Goal: Task Accomplishment & Management: Use online tool/utility

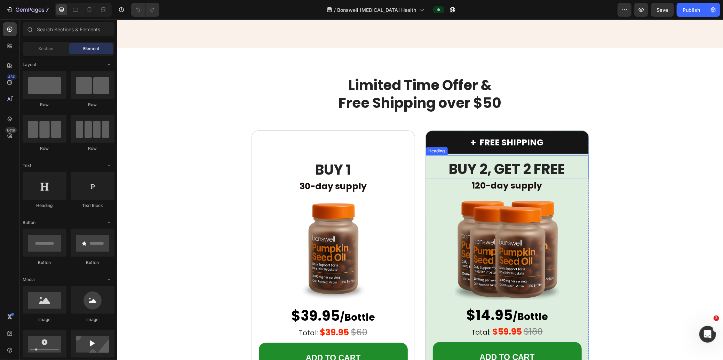
scroll to position [1237, 0]
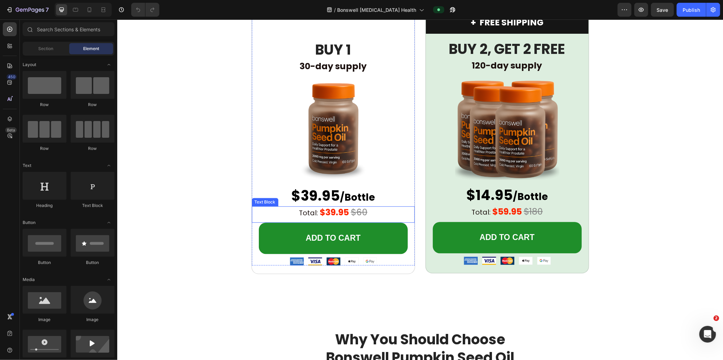
click at [329, 211] on strong "$39.95" at bounding box center [333, 212] width 29 height 12
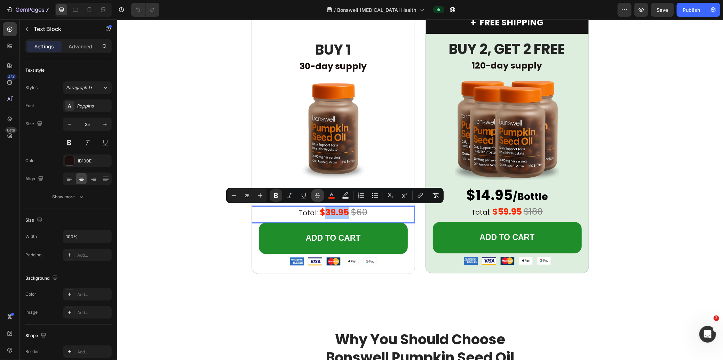
click at [316, 195] on icon "Editor contextual toolbar" at bounding box center [317, 195] width 7 height 7
click at [397, 187] on div "$14.95 /Bottle Heading" at bounding box center [506, 192] width 163 height 23
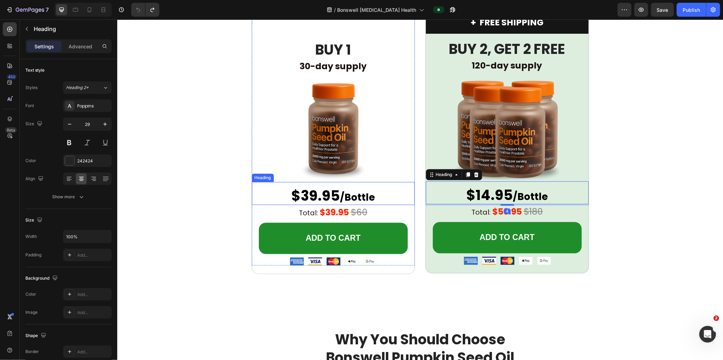
click at [315, 196] on span "$39.95" at bounding box center [315, 195] width 49 height 19
click at [314, 197] on span "$39.95" at bounding box center [315, 195] width 49 height 19
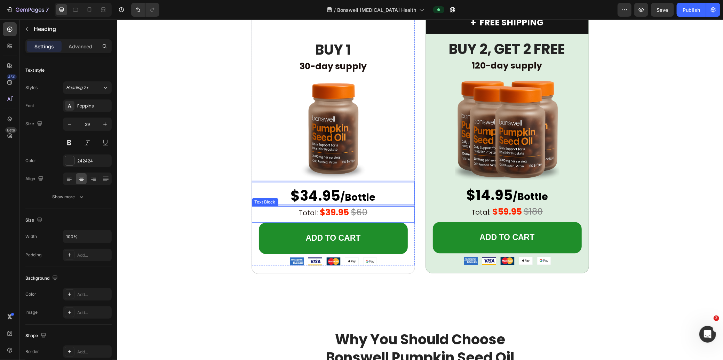
click at [334, 212] on strong "$39.95" at bounding box center [333, 212] width 29 height 12
click at [358, 211] on s "$60" at bounding box center [359, 212] width 17 height 12
click at [96, 10] on div at bounding box center [83, 10] width 57 height 14
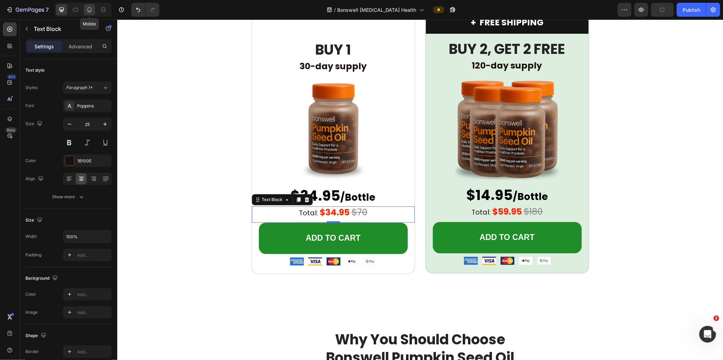
click at [93, 10] on div at bounding box center [89, 9] width 11 height 11
type input "20"
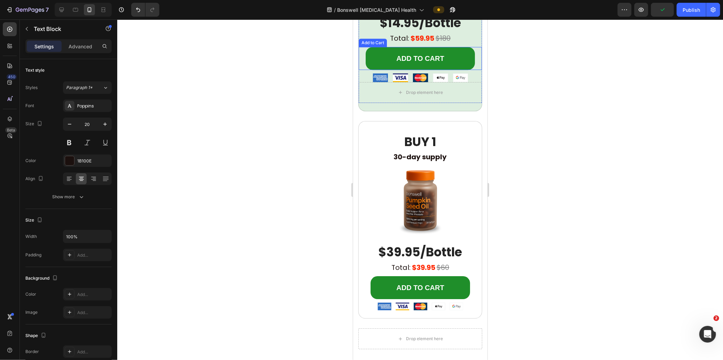
scroll to position [1550, 0]
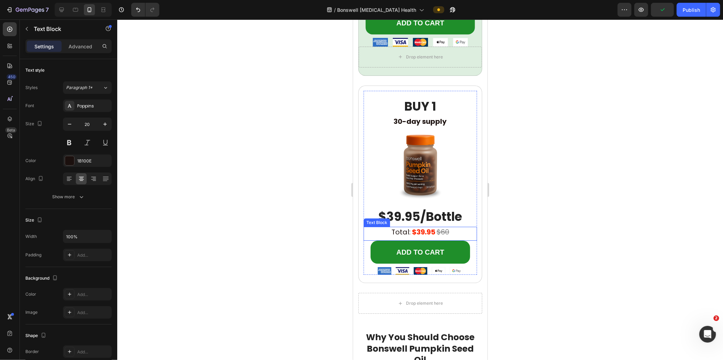
click at [397, 232] on strong "$39.95" at bounding box center [422, 232] width 23 height 10
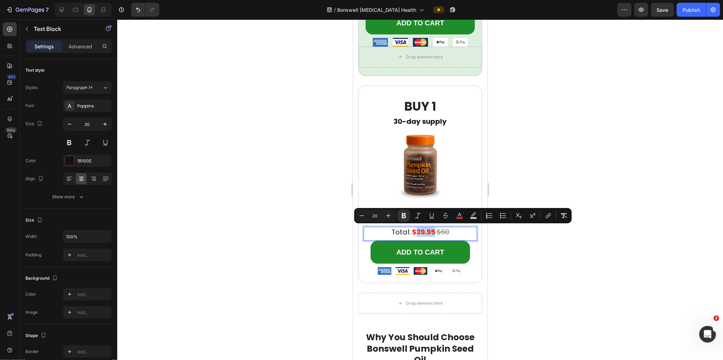
click at [397, 231] on strong "$39.95" at bounding box center [422, 232] width 23 height 10
click at [397, 232] on strong "$39.95" at bounding box center [422, 232] width 23 height 10
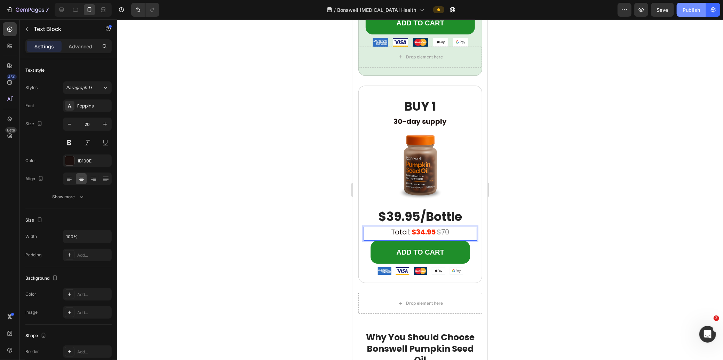
click at [397, 8] on div "Publish" at bounding box center [690, 9] width 17 height 7
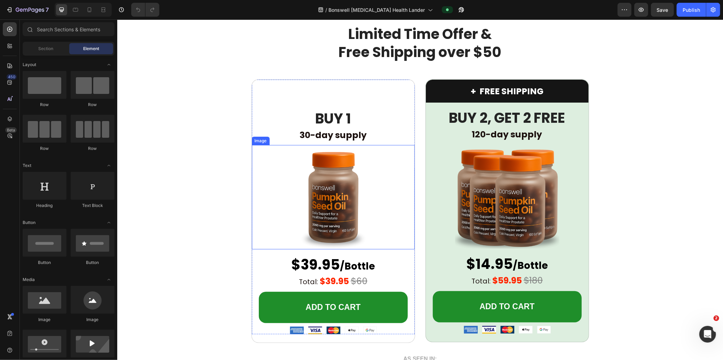
scroll to position [38, 0]
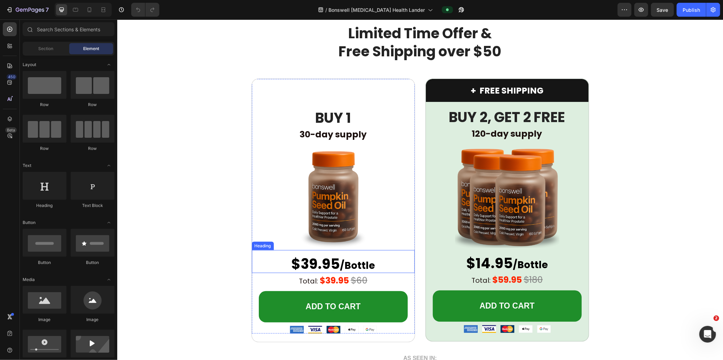
click at [325, 268] on span "$39.95" at bounding box center [315, 263] width 49 height 19
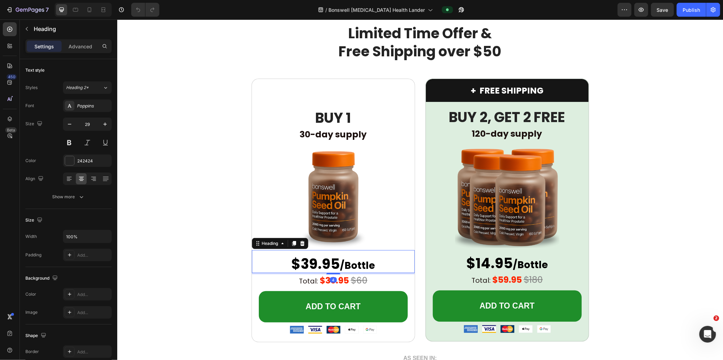
click at [316, 265] on span "$39.95" at bounding box center [315, 263] width 49 height 19
click at [334, 283] on strong "$39.95" at bounding box center [333, 280] width 29 height 12
click at [332, 280] on strong "$39.95" at bounding box center [333, 280] width 29 height 12
click at [358, 280] on s "$60" at bounding box center [359, 280] width 17 height 12
click at [91, 10] on icon at bounding box center [90, 9] width 4 height 5
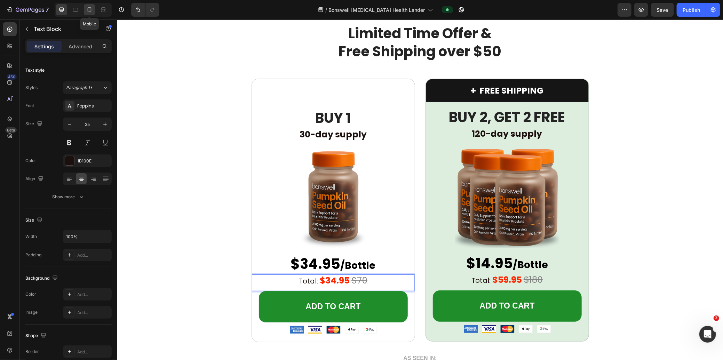
type input "20"
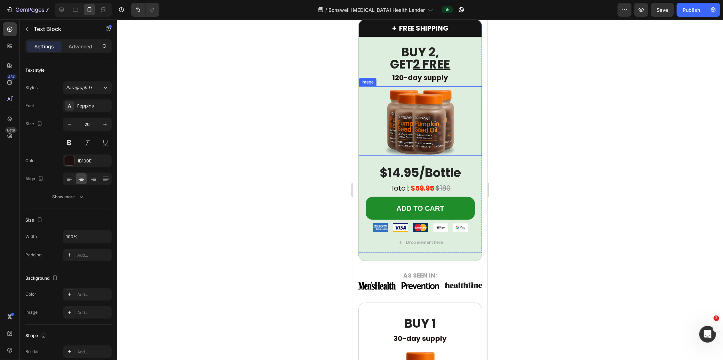
scroll to position [190, 0]
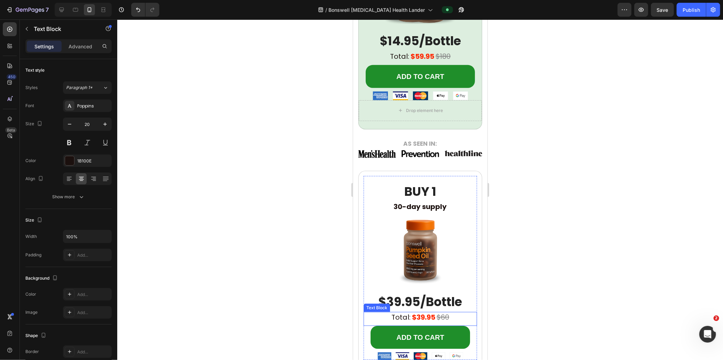
click at [397, 316] on strong "$39.95" at bounding box center [422, 317] width 23 height 10
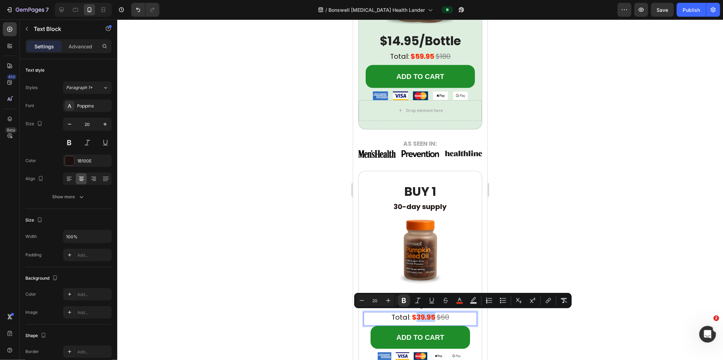
click at [397, 316] on strong "$39.95" at bounding box center [422, 317] width 23 height 10
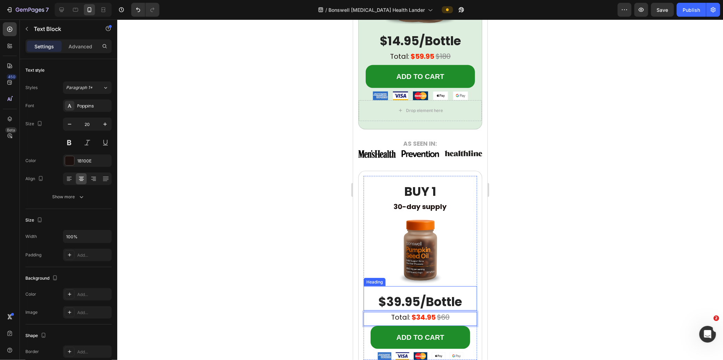
click at [397, 299] on span "$39.95/Bottle" at bounding box center [420, 301] width 84 height 17
click at [397, 300] on span "$39.95/Bottle" at bounding box center [420, 301] width 84 height 17
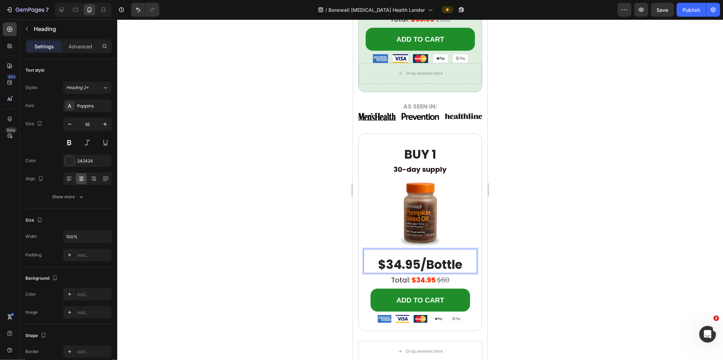
scroll to position [229, 0]
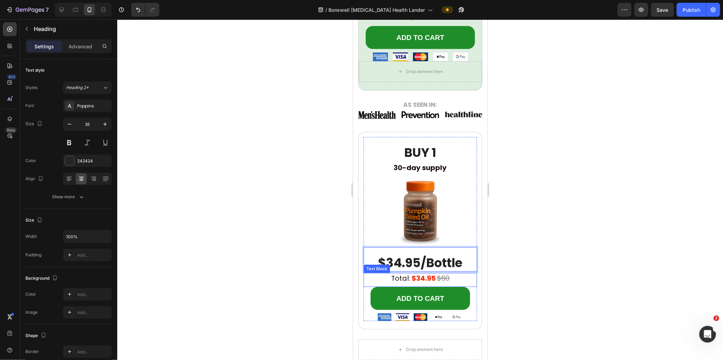
click at [397, 280] on s "$60" at bounding box center [442, 278] width 13 height 10
click at [397, 277] on s "$60" at bounding box center [442, 278] width 13 height 10
click at [56, 9] on div at bounding box center [61, 9] width 11 height 11
type input "25"
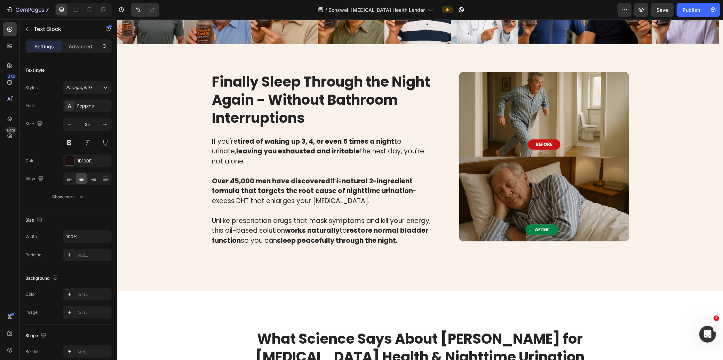
scroll to position [10, 0]
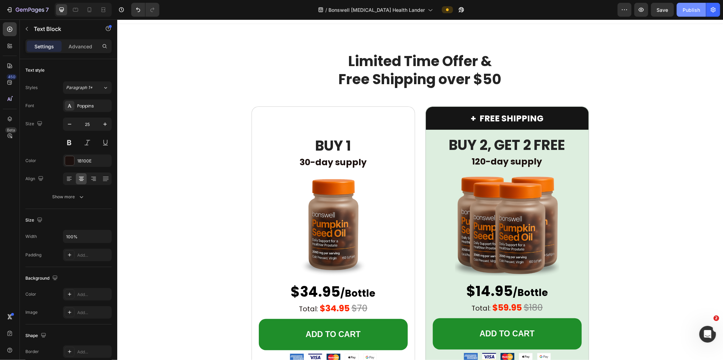
click at [397, 7] on button "Publish" at bounding box center [690, 10] width 29 height 14
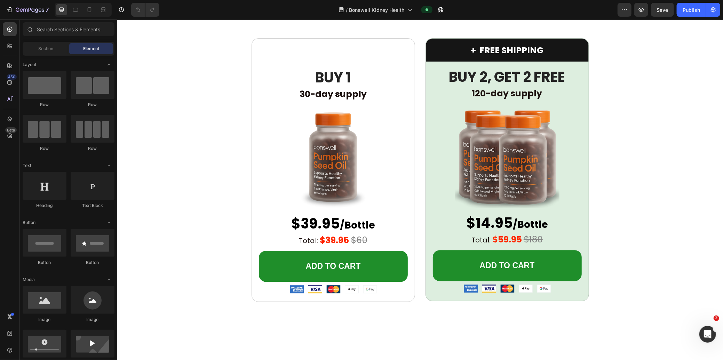
scroll to position [1327, 0]
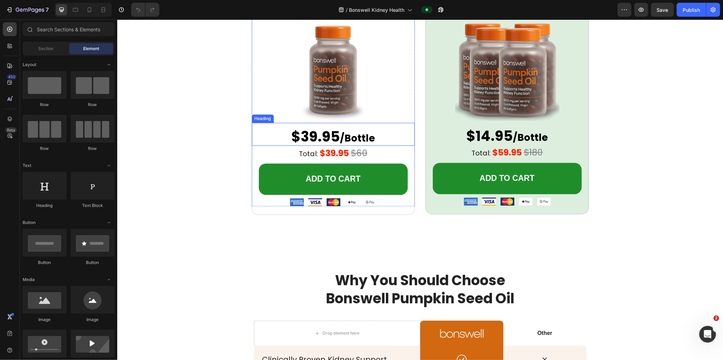
click at [316, 135] on span "$39.95" at bounding box center [315, 136] width 49 height 19
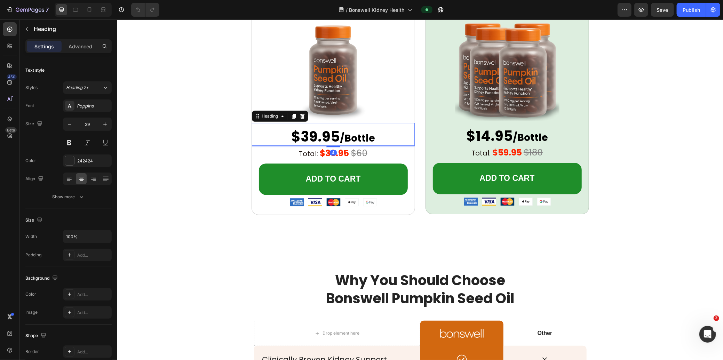
click at [316, 137] on span "$39.95" at bounding box center [315, 136] width 49 height 19
click at [329, 152] on strong "$39.95" at bounding box center [333, 153] width 29 height 12
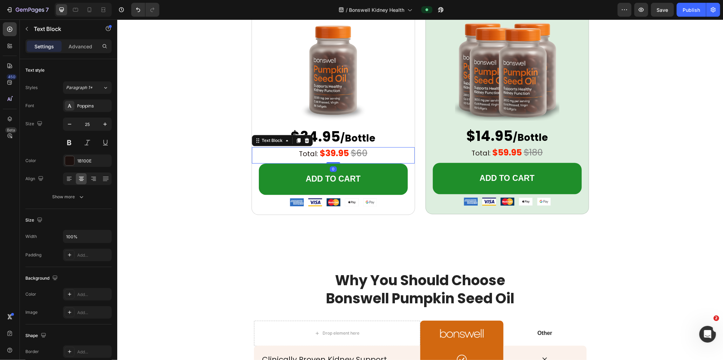
click at [332, 153] on strong "$39.95" at bounding box center [333, 153] width 29 height 12
click at [93, 7] on icon at bounding box center [89, 9] width 7 height 7
type input "20"
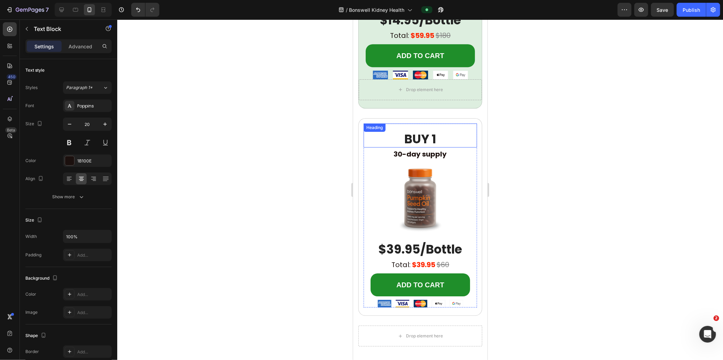
scroll to position [1640, 0]
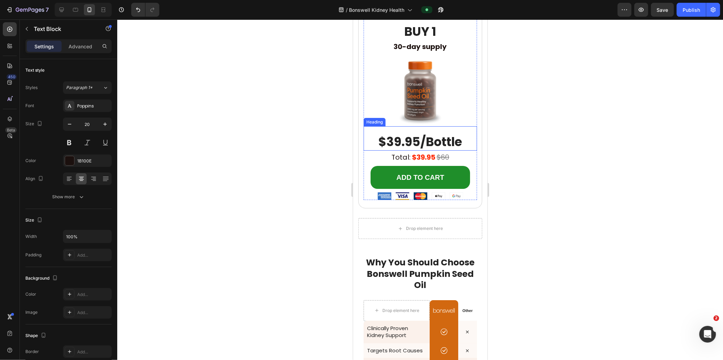
click at [392, 135] on span "$39.95/Bottle" at bounding box center [420, 141] width 84 height 17
click at [397, 156] on strong "$39.95" at bounding box center [422, 157] width 23 height 10
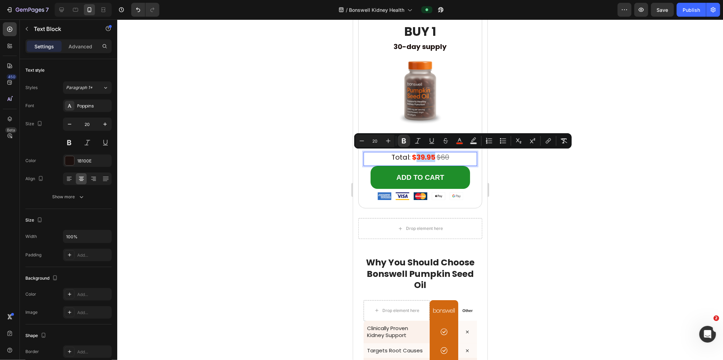
click at [397, 157] on strong "$39.95" at bounding box center [422, 157] width 23 height 10
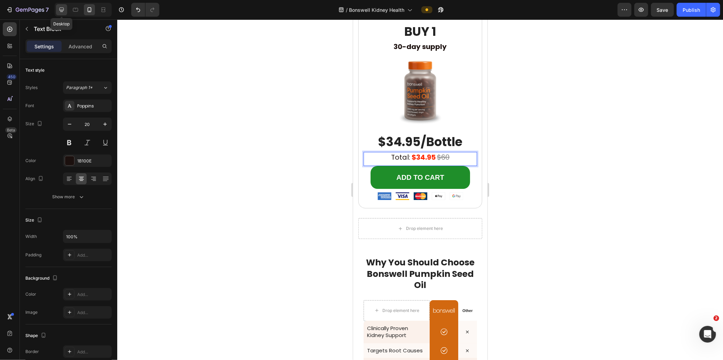
drag, startPoint x: 59, startPoint y: 8, endPoint x: 274, endPoint y: 133, distance: 249.4
click at [59, 8] on icon at bounding box center [61, 9] width 7 height 7
type input "25"
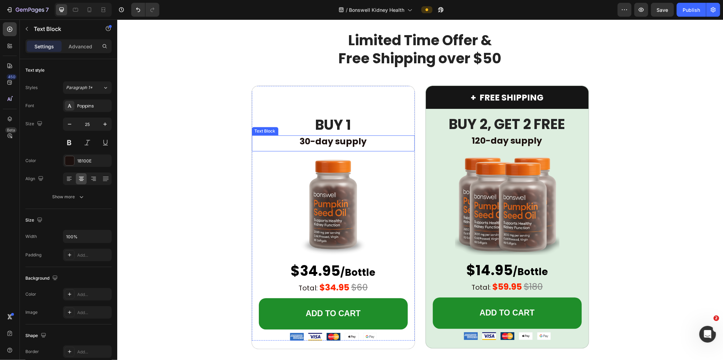
scroll to position [1329, 0]
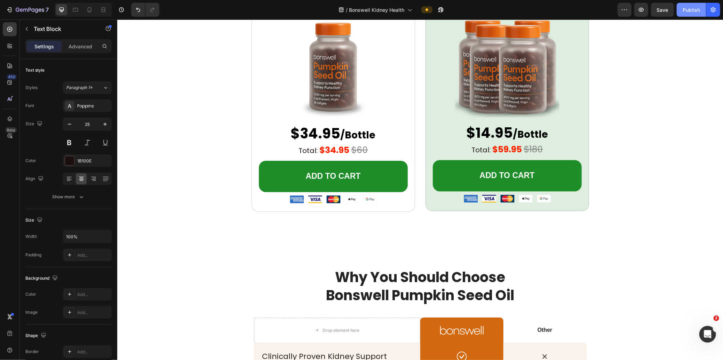
click at [397, 9] on div "Publish" at bounding box center [690, 9] width 17 height 7
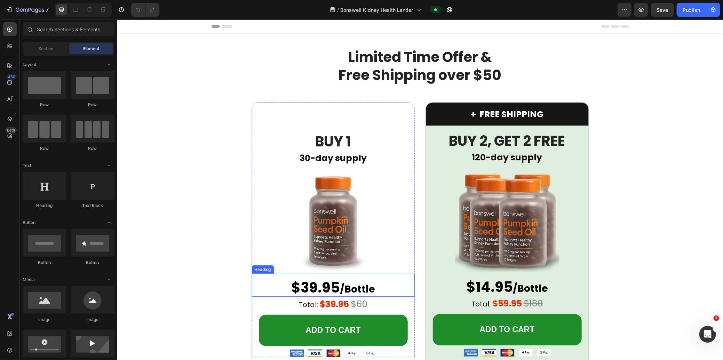
click at [321, 290] on span "$39.95" at bounding box center [315, 287] width 49 height 19
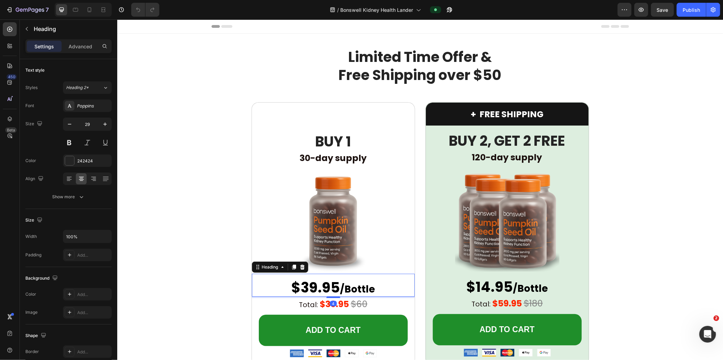
click at [315, 287] on span "$39.95" at bounding box center [315, 287] width 49 height 19
click at [334, 302] on strong "$39.95" at bounding box center [333, 304] width 29 height 12
click at [332, 305] on strong "$39.95" at bounding box center [333, 304] width 29 height 12
click at [358, 303] on s "$60" at bounding box center [359, 304] width 17 height 12
click at [88, 10] on icon at bounding box center [90, 9] width 4 height 5
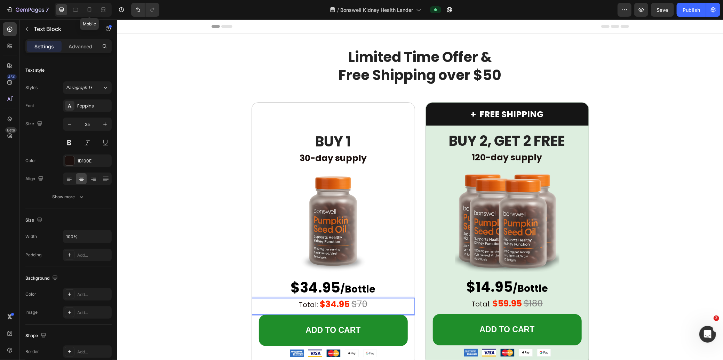
type input "20"
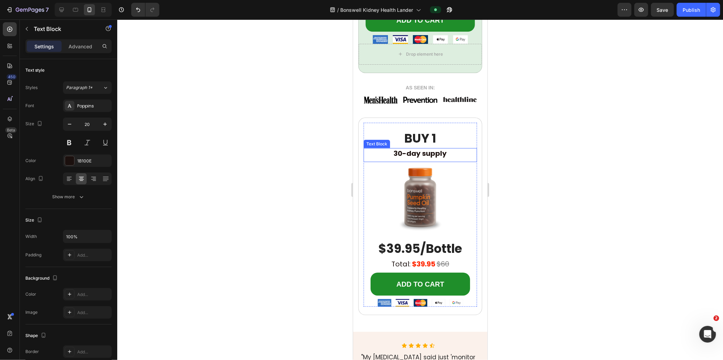
scroll to position [352, 0]
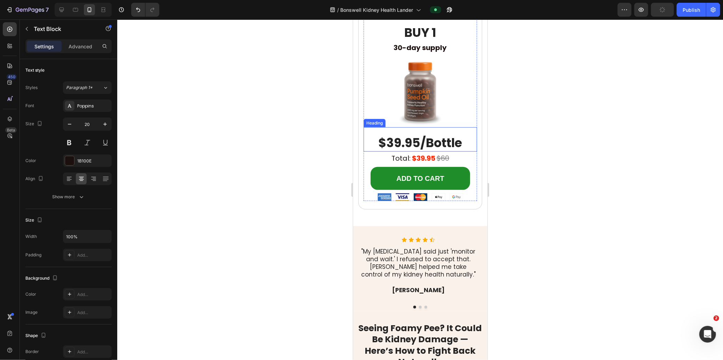
click at [397, 140] on span "$39.95/Bottle" at bounding box center [420, 142] width 84 height 17
click at [397, 141] on span "$39.95/Bottle" at bounding box center [420, 142] width 84 height 17
click at [397, 157] on strong "$39.95" at bounding box center [422, 158] width 23 height 10
click at [397, 158] on strong "$39.95" at bounding box center [422, 158] width 23 height 10
click at [397, 156] on s "$60" at bounding box center [442, 158] width 13 height 10
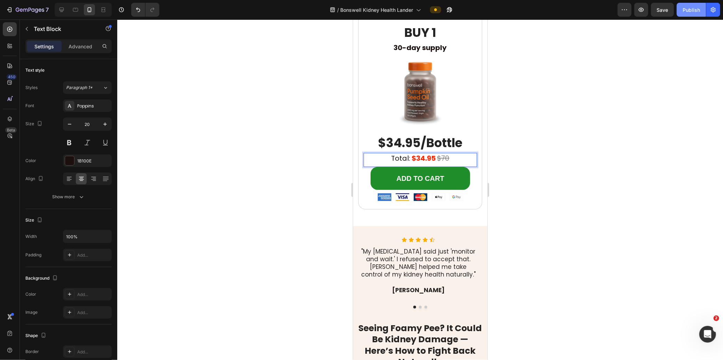
click at [397, 13] on div "Publish" at bounding box center [690, 9] width 17 height 7
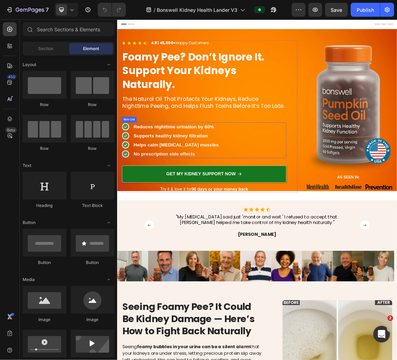
click at [397, 286] on div "AS SEEN IN: Text Block Image Image Image Row Row" at bounding box center [325, 283] width 417 height 11
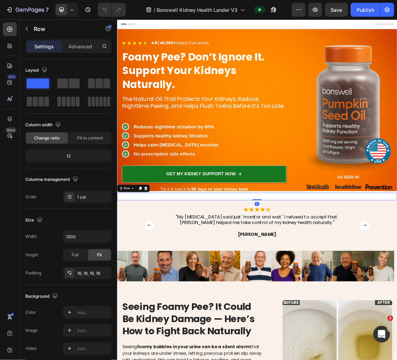
click at [397, 280] on div "AS SEEN IN: Text Block Image Image Image Row Row 0" at bounding box center [325, 283] width 417 height 11
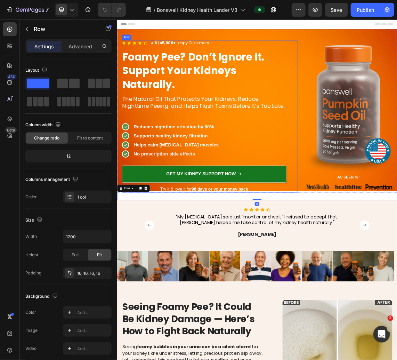
click at [295, 264] on div "Get My Kidney Support Now Button" at bounding box center [246, 252] width 245 height 31
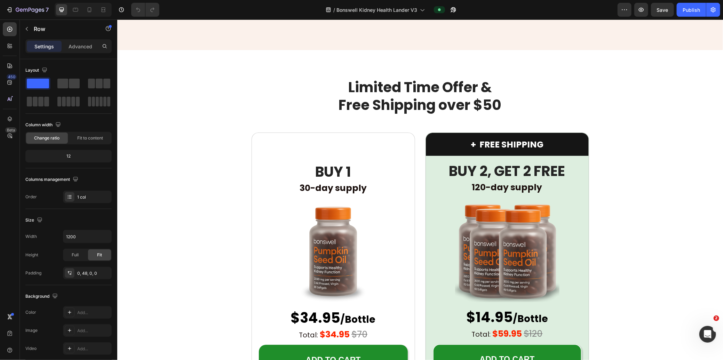
scroll to position [1237, 0]
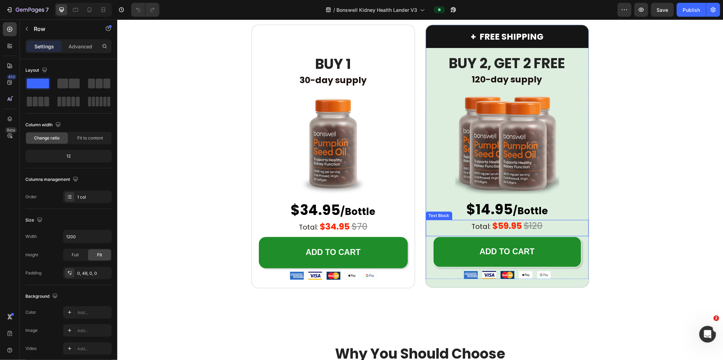
click at [397, 227] on s "$120" at bounding box center [532, 225] width 19 height 12
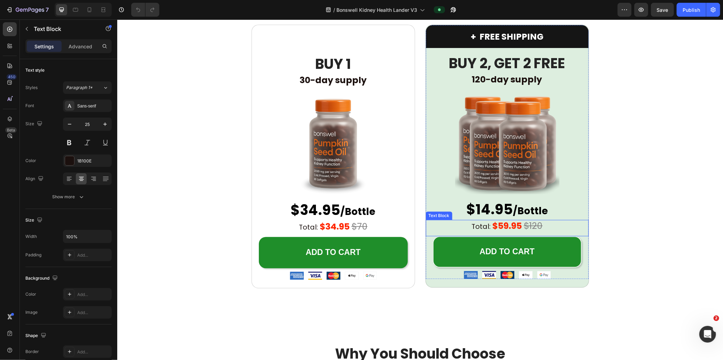
click at [397, 227] on s "$120" at bounding box center [532, 225] width 19 height 12
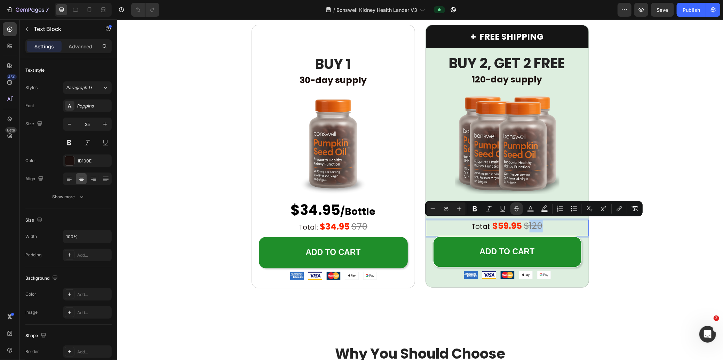
click at [397, 224] on s "$120" at bounding box center [532, 225] width 19 height 12
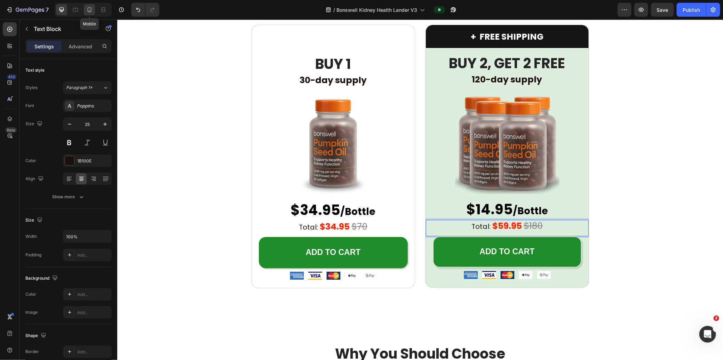
click at [91, 7] on icon at bounding box center [89, 9] width 7 height 7
type input "20"
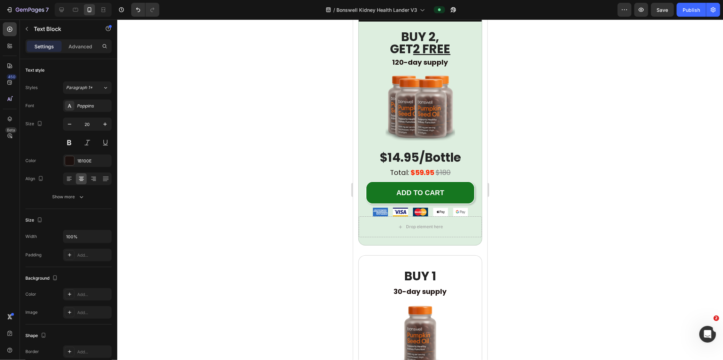
scroll to position [1693, 0]
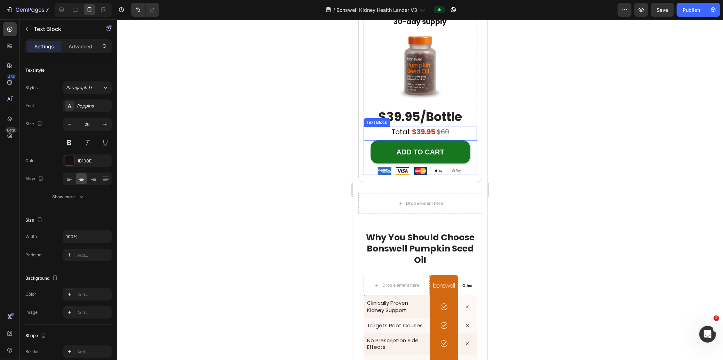
click at [397, 130] on strong "$39.95" at bounding box center [422, 132] width 23 height 10
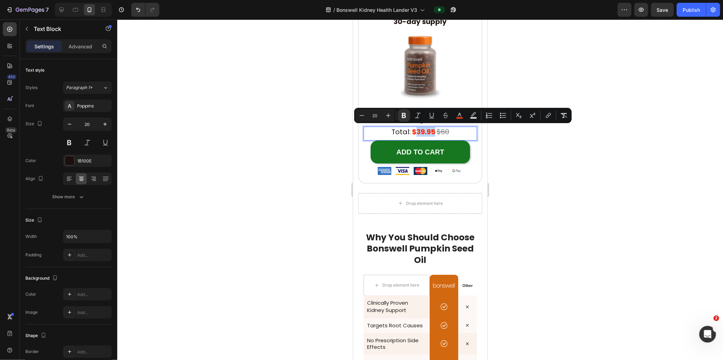
click at [397, 130] on strong "$39.95" at bounding box center [422, 132] width 23 height 10
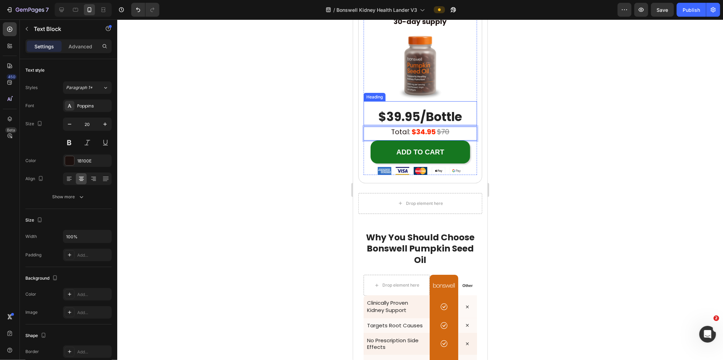
scroll to position [1375, 0]
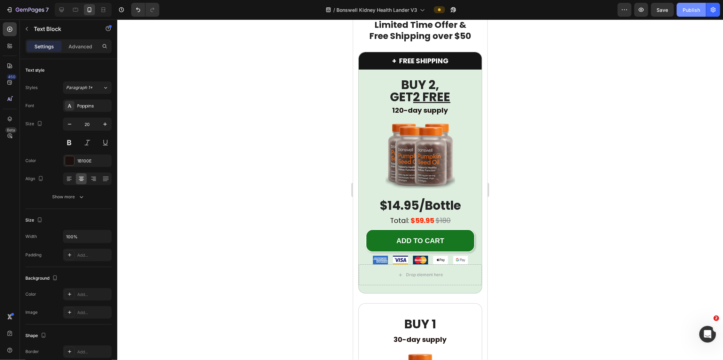
click at [397, 11] on div "Publish" at bounding box center [690, 9] width 17 height 7
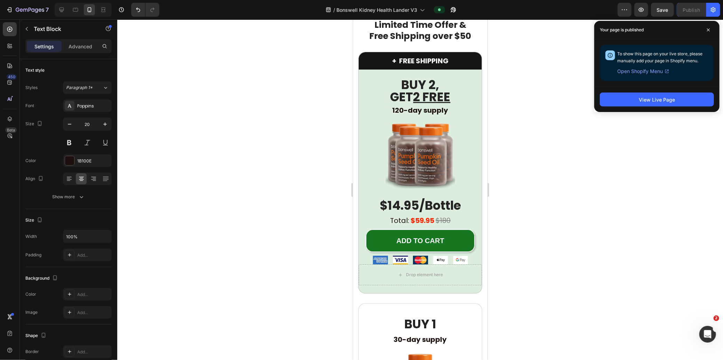
click at [397, 189] on div at bounding box center [420, 189] width 606 height 340
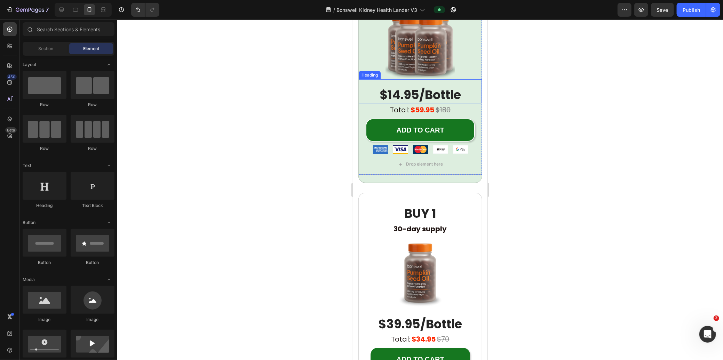
scroll to position [1620, 0]
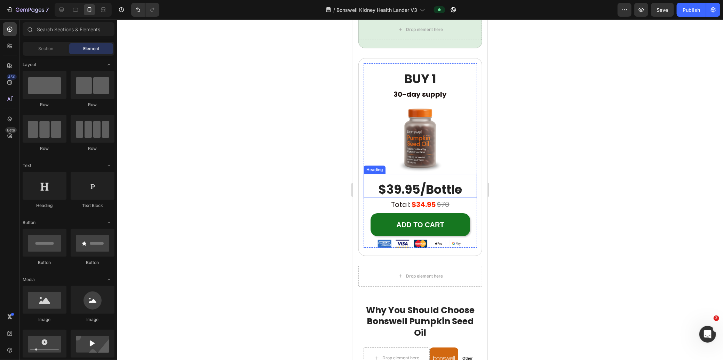
click at [397, 190] on span "$39.95/Bottle" at bounding box center [420, 189] width 84 height 17
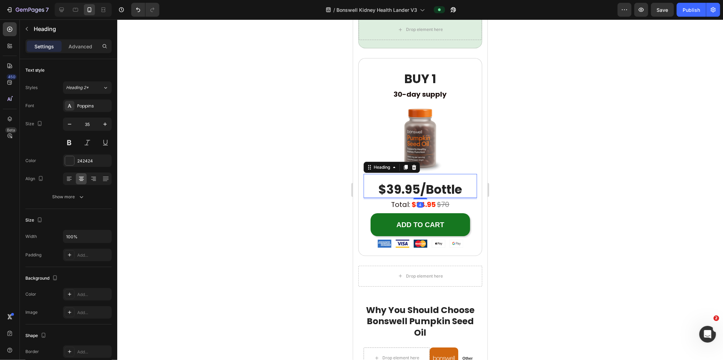
click at [397, 188] on span "$39.95/Bottle" at bounding box center [420, 189] width 84 height 17
click at [397, 11] on div "Publish" at bounding box center [690, 9] width 17 height 7
click at [60, 11] on icon at bounding box center [61, 10] width 5 height 5
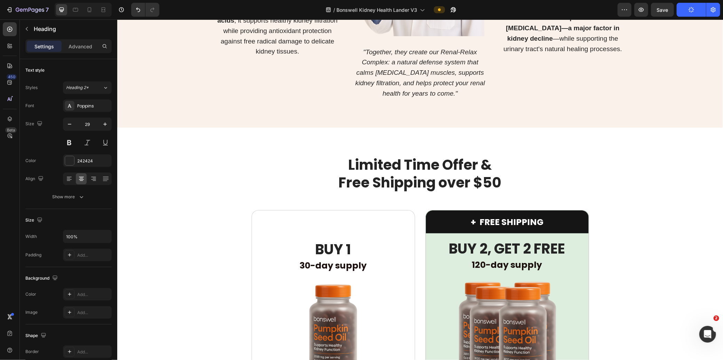
scroll to position [1378, 0]
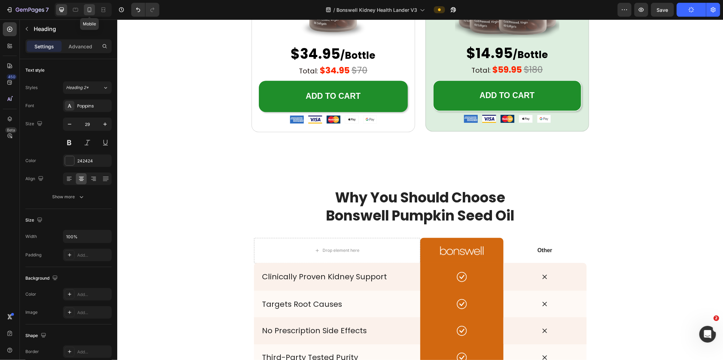
click at [88, 8] on icon at bounding box center [89, 9] width 7 height 7
type input "35"
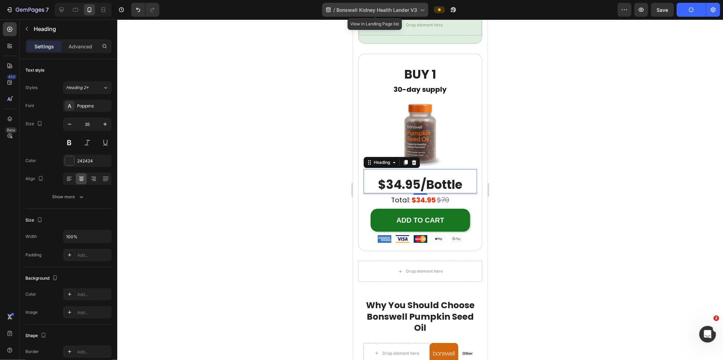
scroll to position [1682, 0]
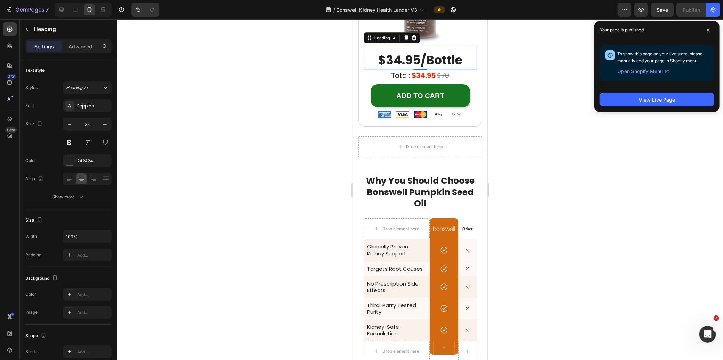
click at [397, 107] on div "View Live Page" at bounding box center [656, 99] width 125 height 25
click at [397, 99] on button "View Live Page" at bounding box center [657, 100] width 114 height 14
